Goal: Task Accomplishment & Management: Use online tool/utility

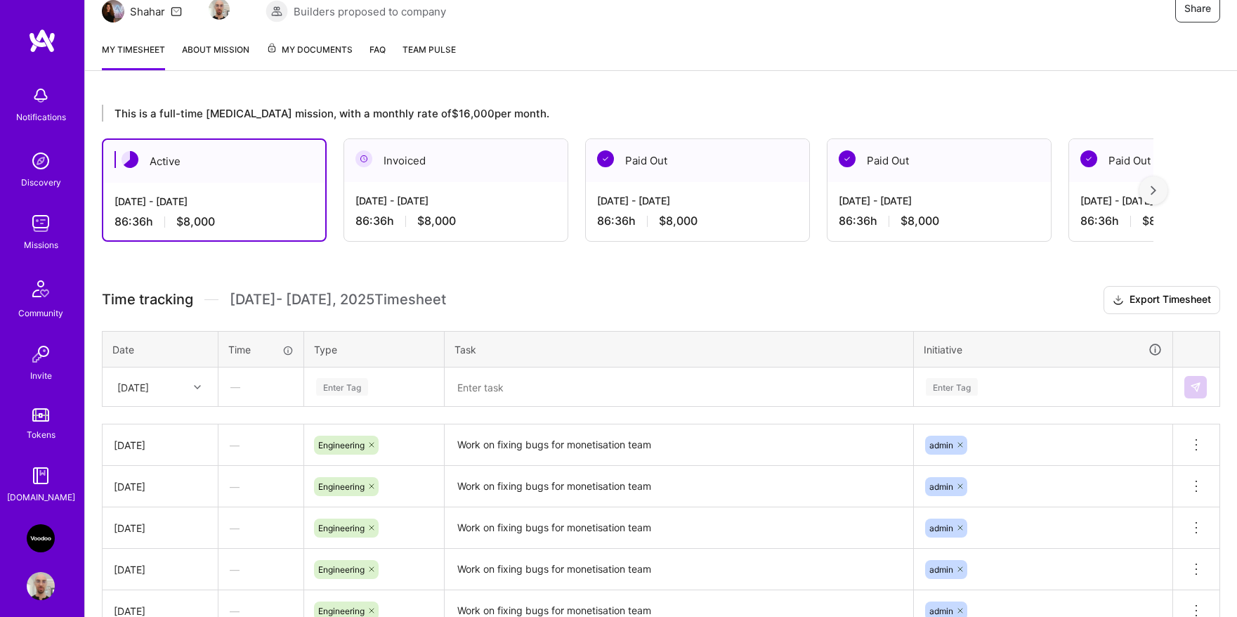
scroll to position [232, 0]
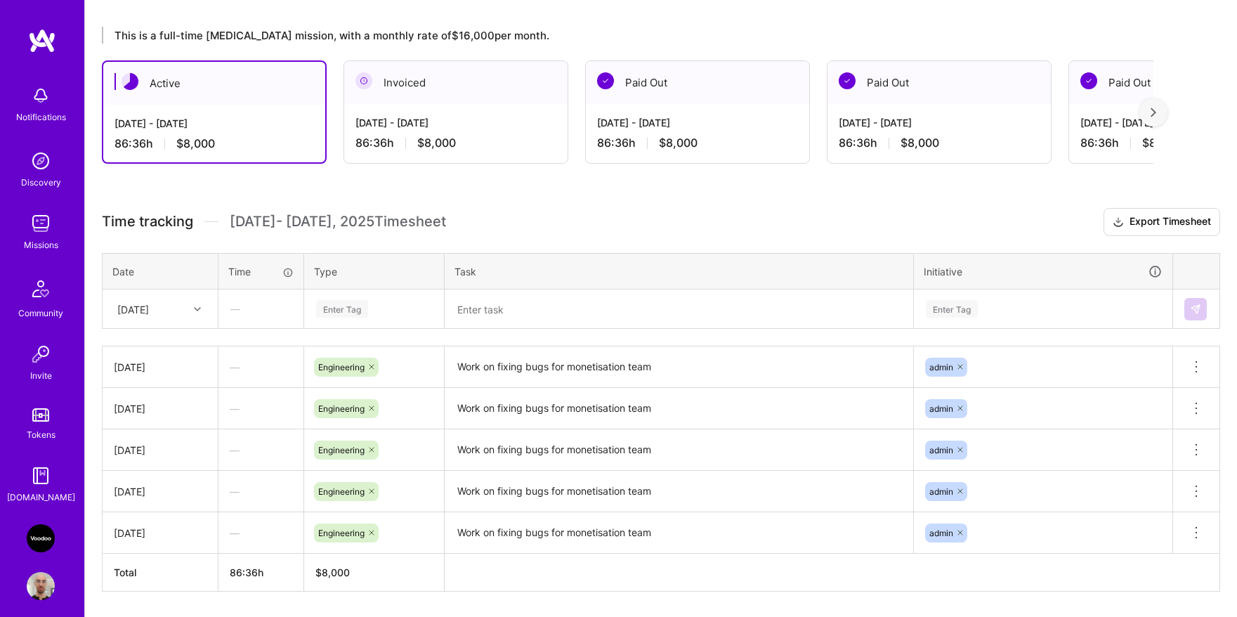
click at [365, 311] on div "Enter Tag" at bounding box center [342, 309] width 52 height 22
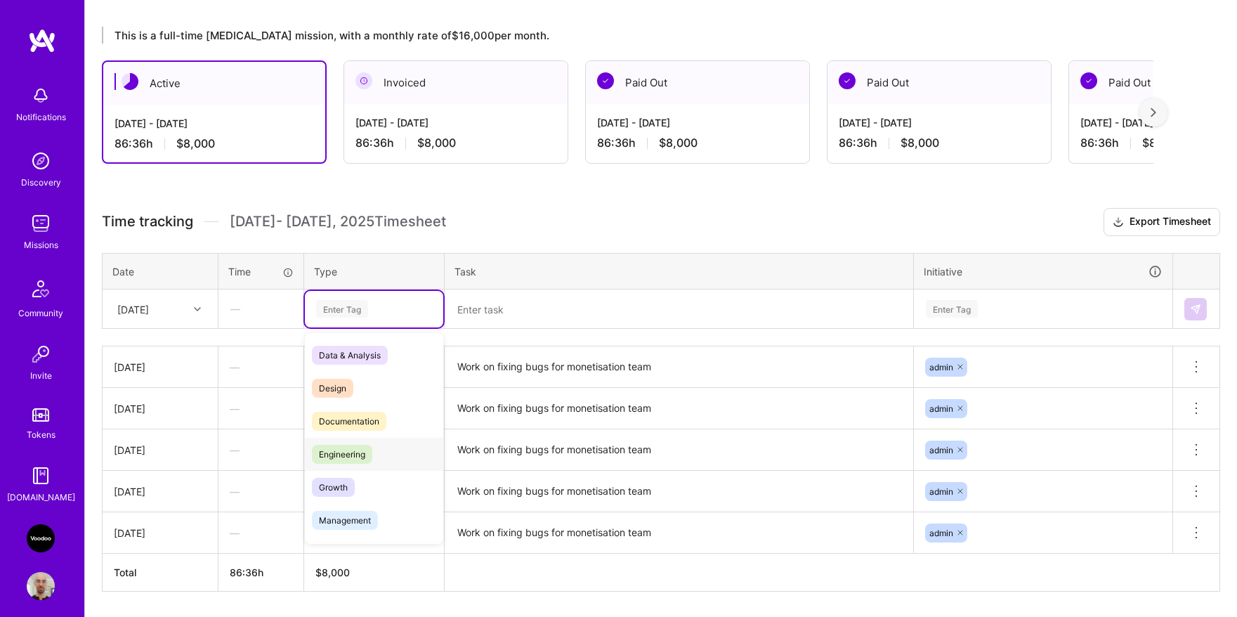
click at [359, 455] on span "Engineering" at bounding box center [342, 454] width 60 height 19
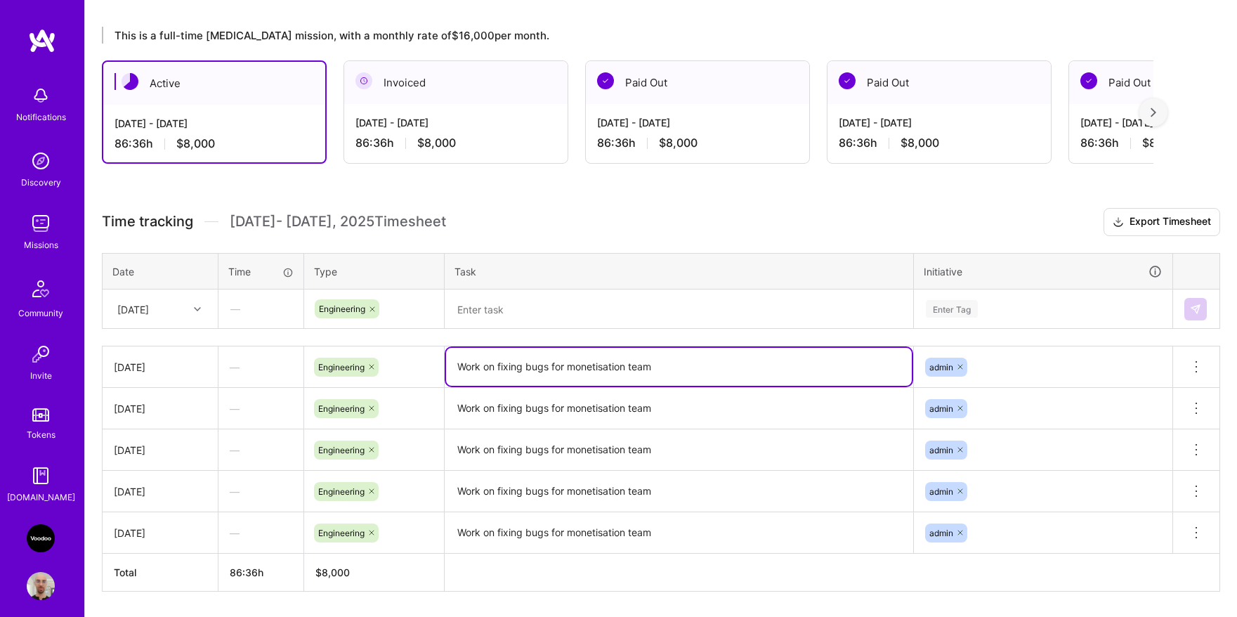
click at [527, 360] on textarea "Work on fixing bugs for monetisation team" at bounding box center [679, 367] width 466 height 38
click at [526, 319] on textarea at bounding box center [679, 309] width 466 height 37
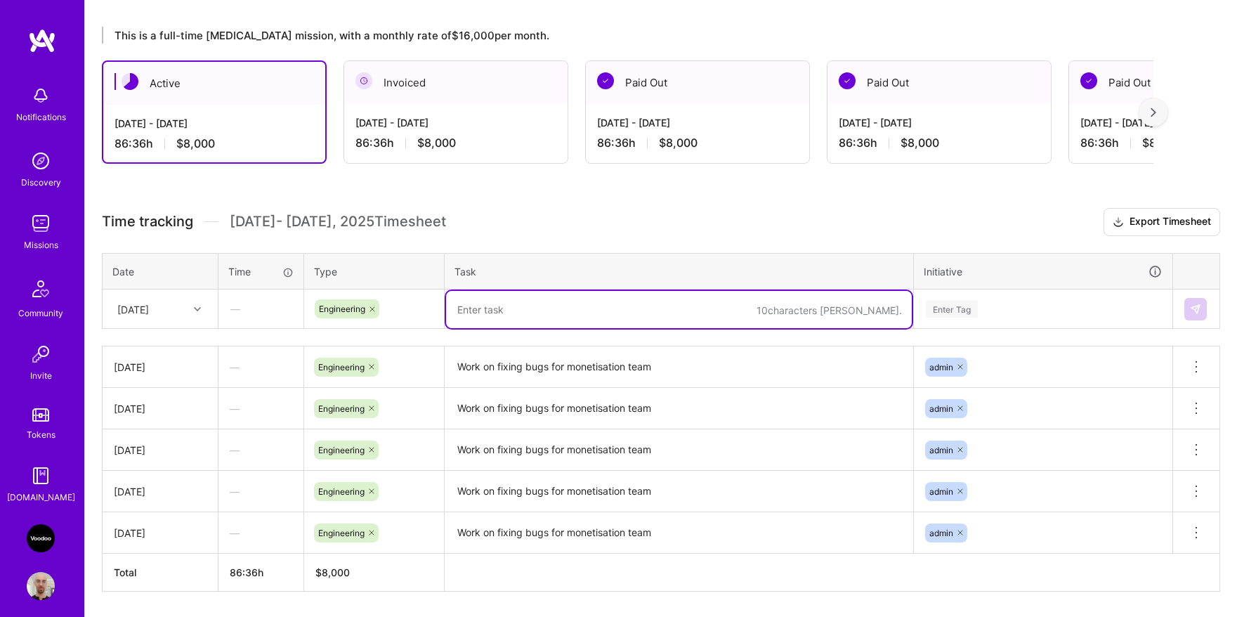
paste textarea "Work on fixing bugs for monetisation team"
type textarea "Work on fixing bugs for monetisation team"
click at [991, 307] on div "Enter Tag" at bounding box center [1043, 309] width 237 height 18
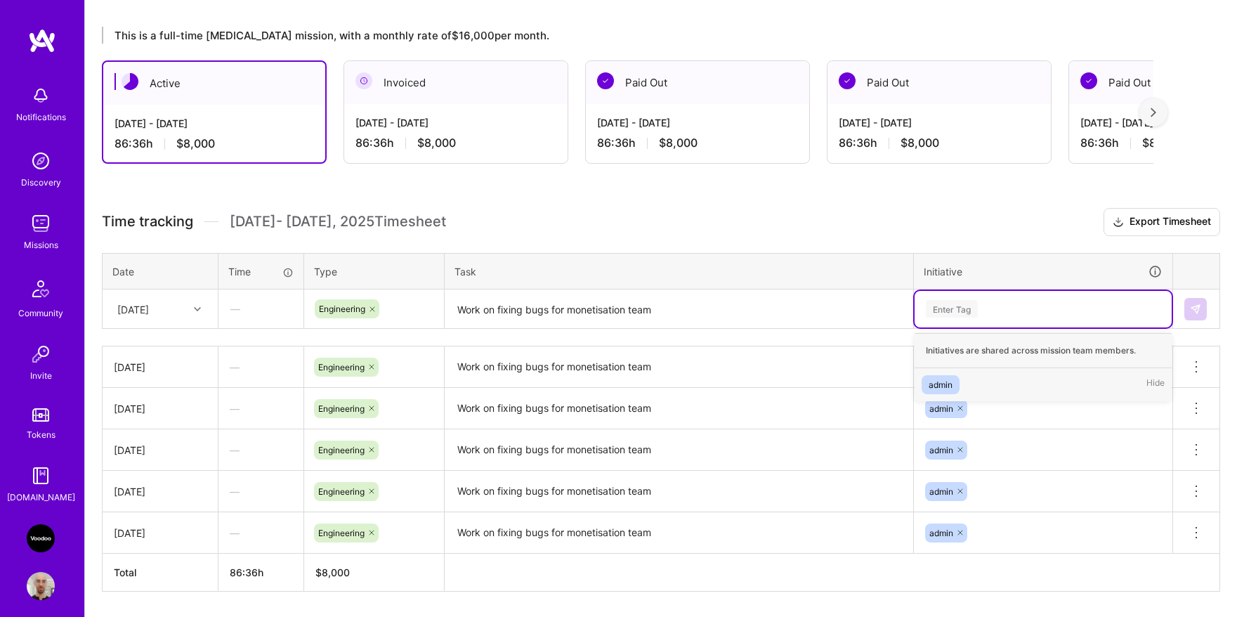
click at [961, 371] on div "admin Hide" at bounding box center [1043, 384] width 257 height 33
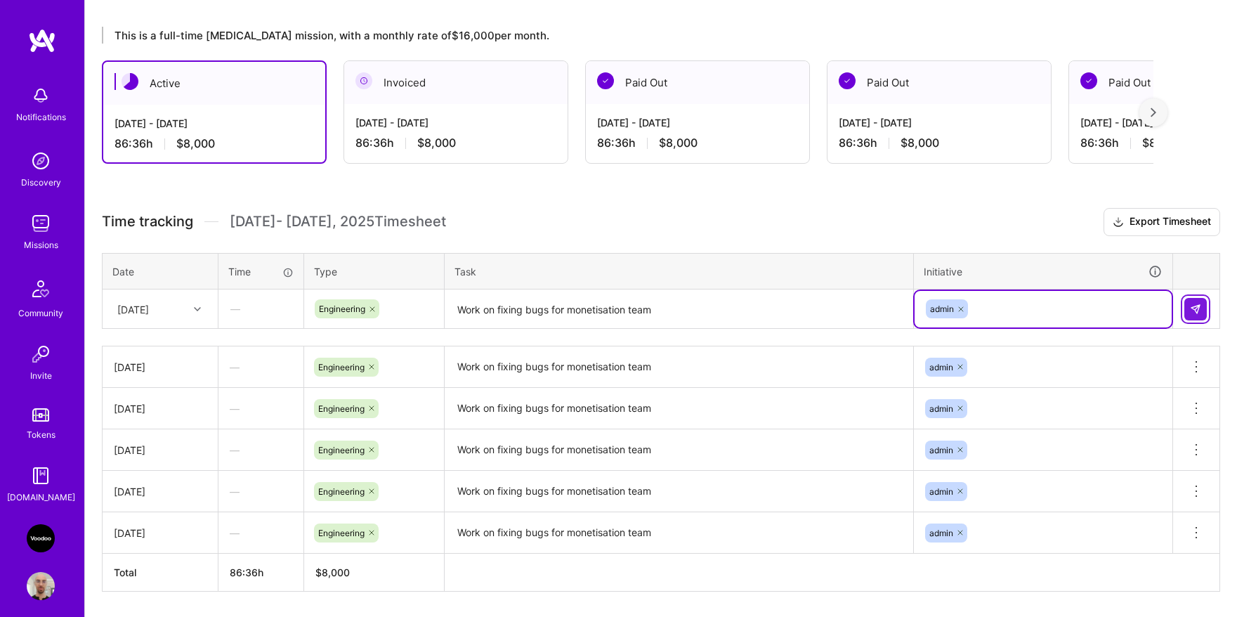
click at [1192, 311] on img at bounding box center [1195, 309] width 11 height 11
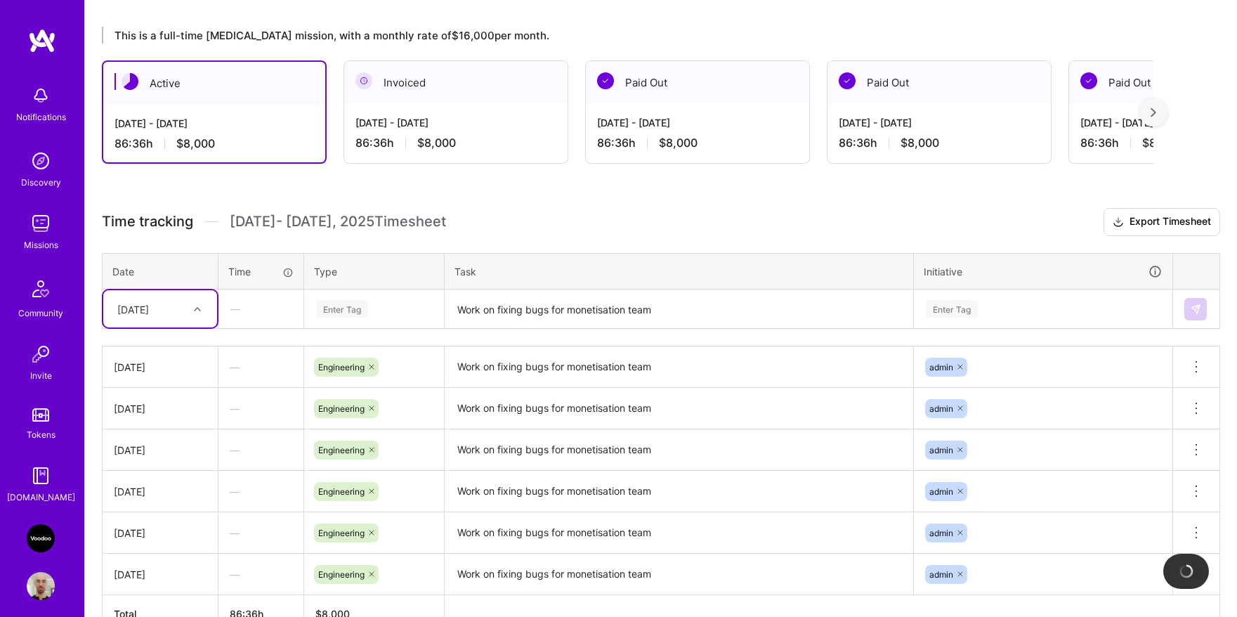
scroll to position [316, 0]
